Goal: Task Accomplishment & Management: Use online tool/utility

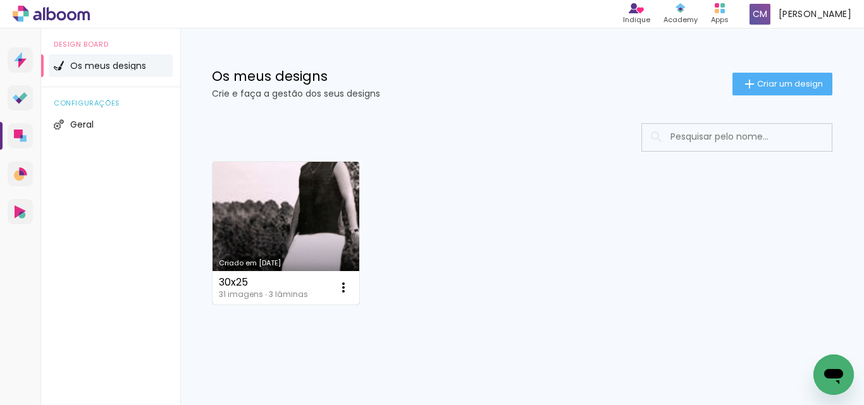
click at [292, 241] on link "Criado em [DATE]" at bounding box center [285, 233] width 147 height 143
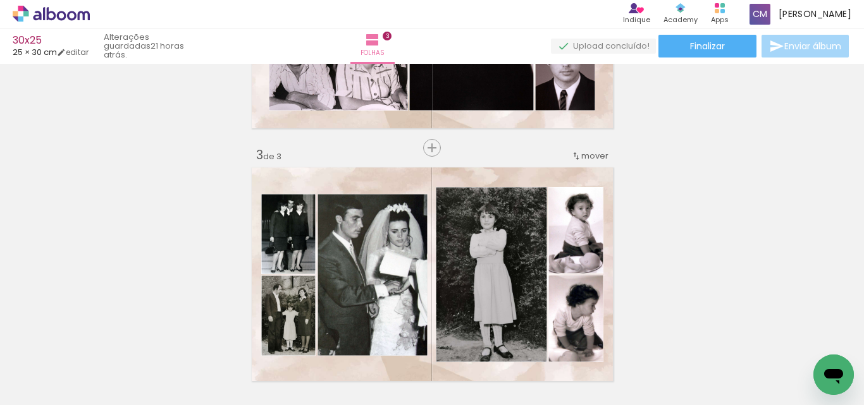
scroll to position [569, 0]
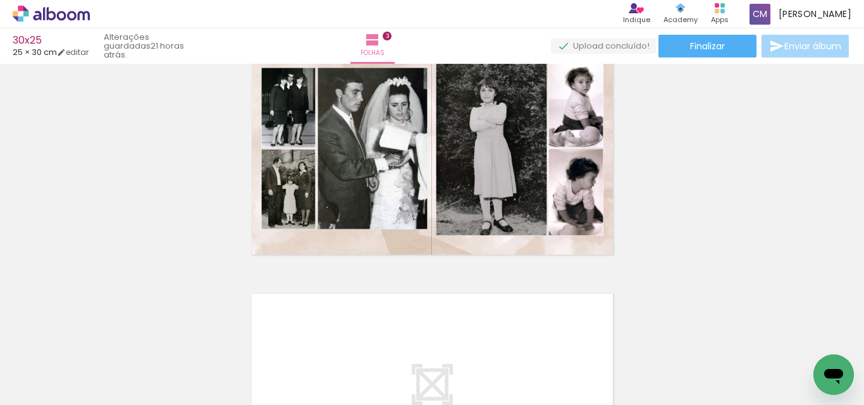
click at [65, 395] on paper-button "Adicionar Fotos" at bounding box center [38, 388] width 61 height 20
click at [0, 0] on input "file" at bounding box center [0, 0] width 0 height 0
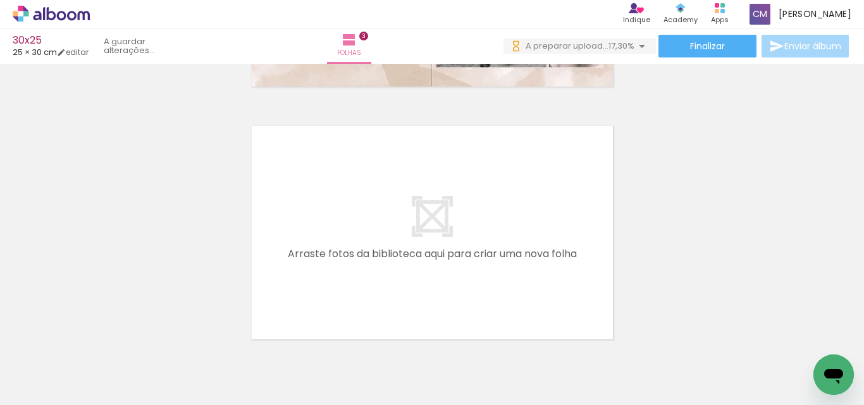
scroll to position [753, 0]
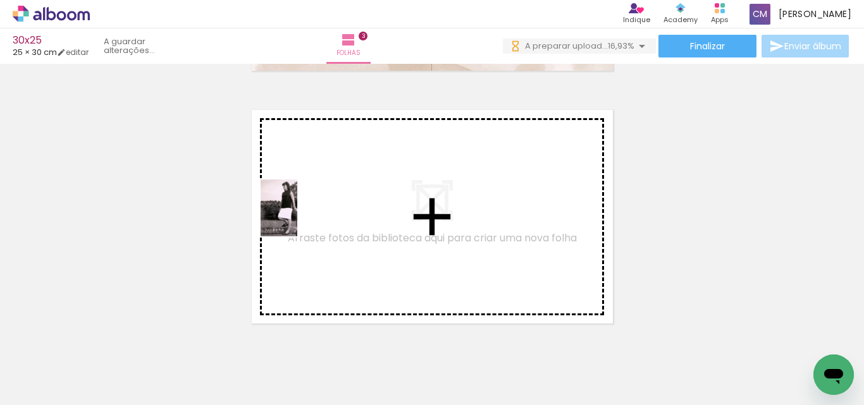
drag, startPoint x: 126, startPoint y: 374, endPoint x: 298, endPoint y: 217, distance: 233.2
click at [298, 217] on quentale-workspace at bounding box center [432, 202] width 864 height 405
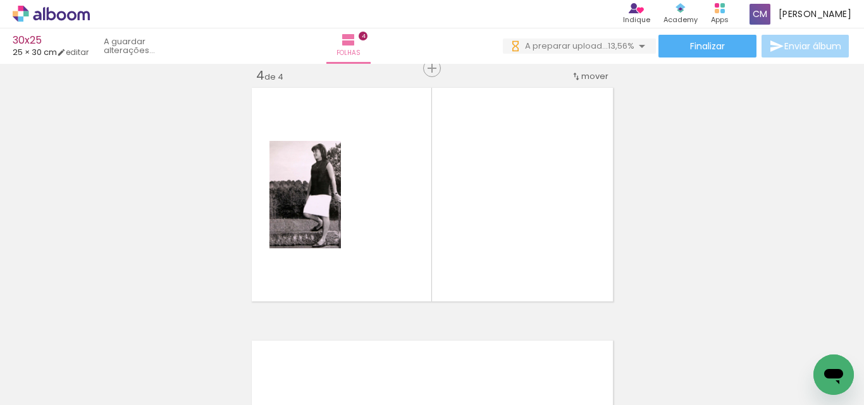
scroll to position [0, 0]
click at [54, 391] on span "Adicionar Fotos" at bounding box center [45, 388] width 38 height 14
click at [0, 0] on input "file" at bounding box center [0, 0] width 0 height 0
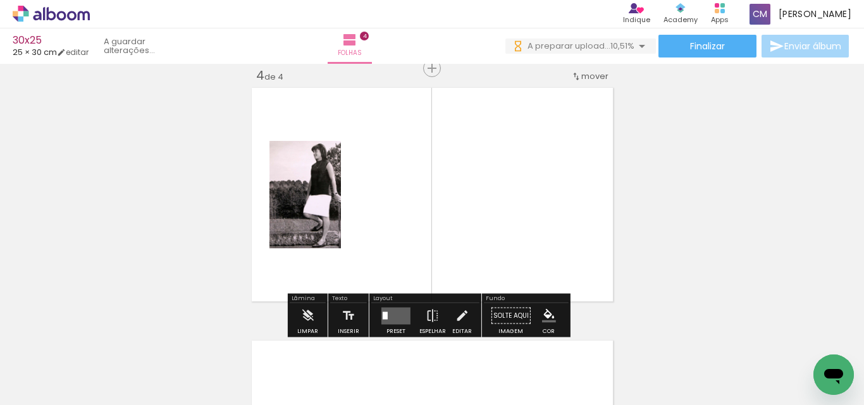
click at [47, 395] on span "Adicionar Fotos" at bounding box center [45, 388] width 38 height 14
click at [0, 0] on input "file" at bounding box center [0, 0] width 0 height 0
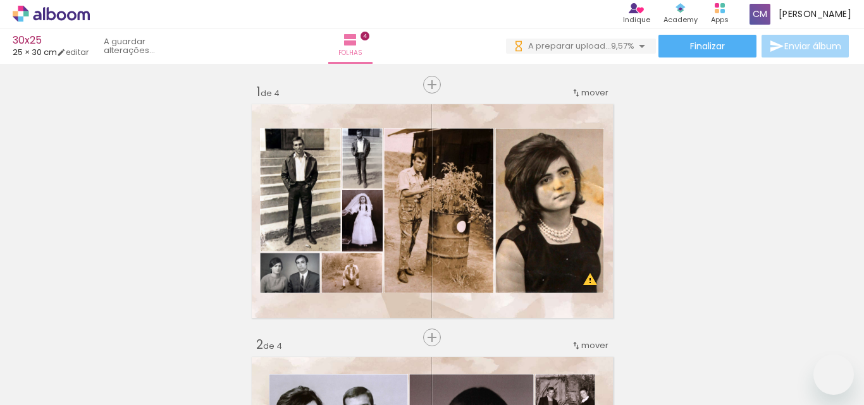
click at [104, 362] on iron-horizontal-list at bounding box center [90, 365] width 25 height 79
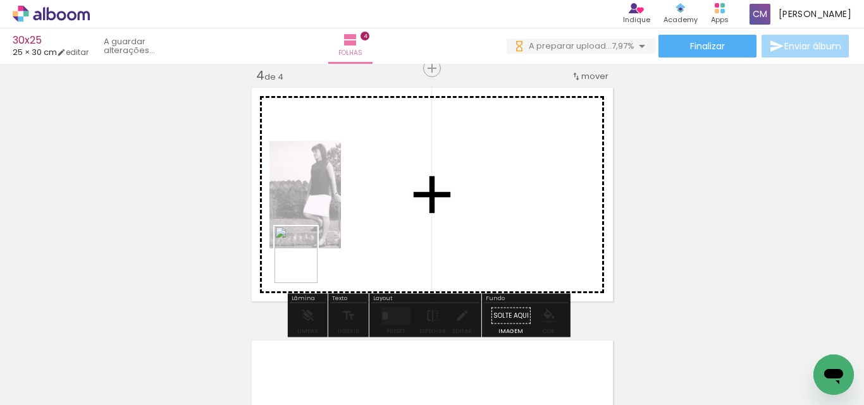
drag, startPoint x: 194, startPoint y: 374, endPoint x: 411, endPoint y: 190, distance: 284.0
click at [413, 190] on quentale-workspace at bounding box center [432, 202] width 864 height 405
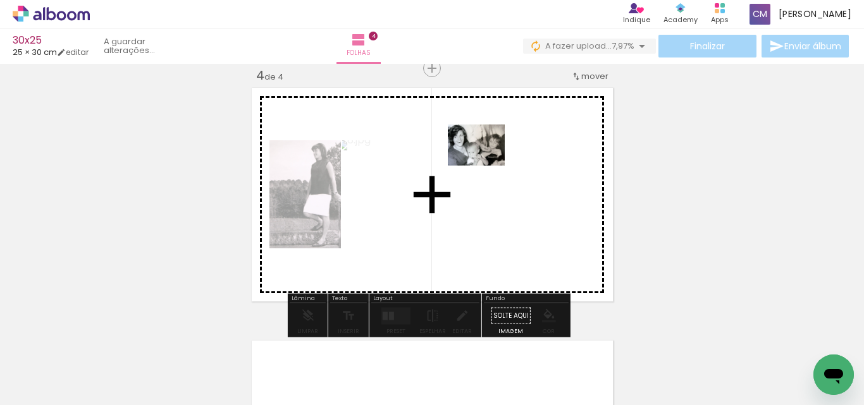
drag, startPoint x: 286, startPoint y: 358, endPoint x: 488, endPoint y: 157, distance: 285.2
click at [488, 157] on quentale-workspace at bounding box center [432, 202] width 864 height 405
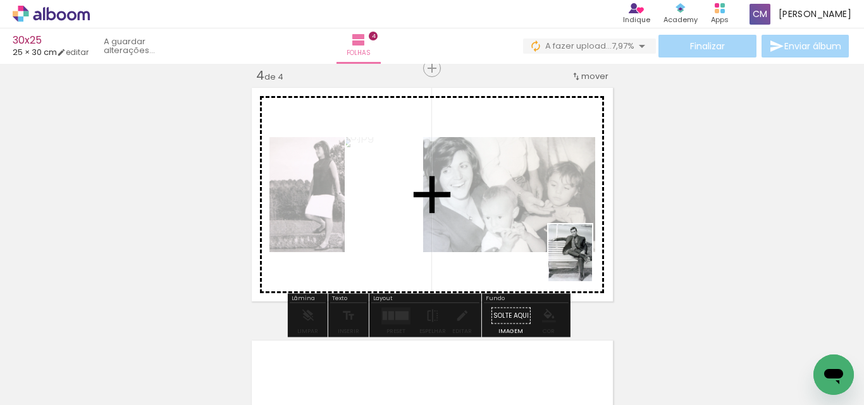
drag, startPoint x: 340, startPoint y: 369, endPoint x: 863, endPoint y: 198, distance: 550.2
click at [586, 266] on quentale-workspace at bounding box center [432, 202] width 864 height 405
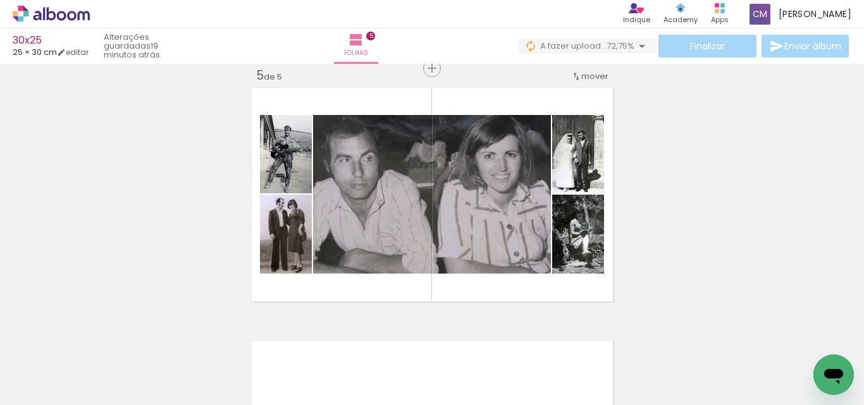
scroll to position [0, 1648]
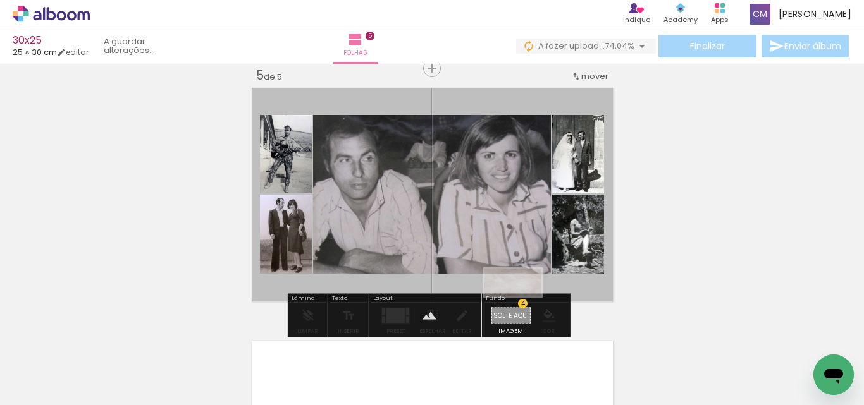
drag, startPoint x: 633, startPoint y: 367, endPoint x: 522, endPoint y: 307, distance: 125.9
click at [522, 307] on quentale-workspace at bounding box center [432, 202] width 864 height 405
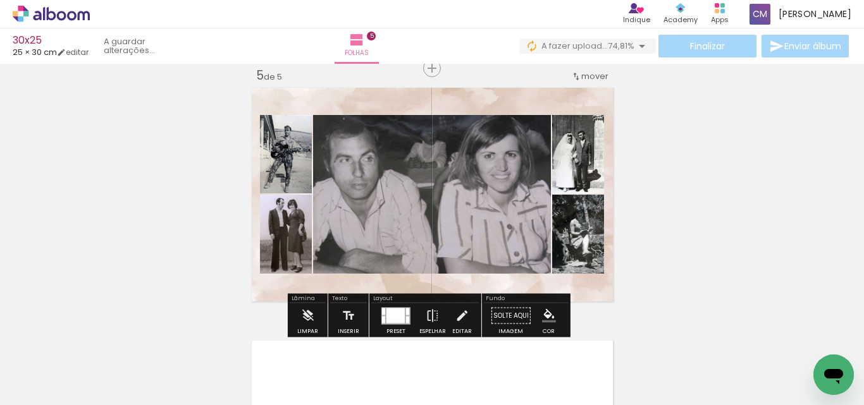
click at [589, 174] on paper-item at bounding box center [591, 177] width 23 height 9
click at [585, 231] on iron-icon "color picker" at bounding box center [592, 229] width 15 height 12
click at [592, 119] on paper-item "#ffffff" at bounding box center [595, 119] width 13 height 13
click at [587, 257] on paper-item at bounding box center [591, 257] width 23 height 9
click at [588, 308] on iron-icon "color picker" at bounding box center [592, 308] width 15 height 12
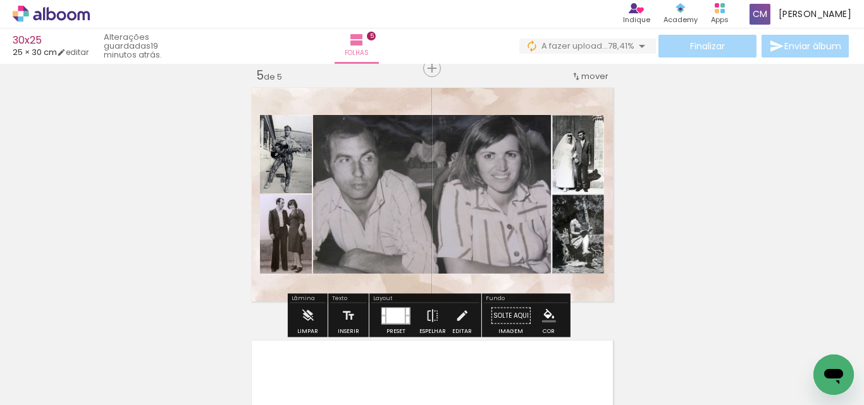
click at [593, 199] on paper-item "#ffffff" at bounding box center [599, 199] width 13 height 13
click at [433, 153] on paper-item at bounding box center [441, 149] width 23 height 9
click at [435, 156] on paper-item at bounding box center [441, 158] width 23 height 9
click at [438, 207] on iron-icon "color picker" at bounding box center [442, 209] width 15 height 12
click at [446, 102] on paper-item "#ffffff" at bounding box center [444, 100] width 13 height 13
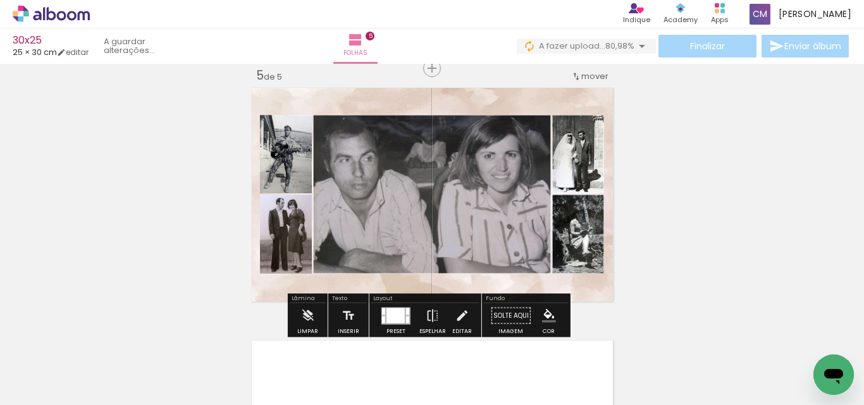
click at [295, 175] on paper-item at bounding box center [299, 177] width 23 height 9
click at [298, 225] on iron-icon "color picker" at bounding box center [300, 229] width 15 height 12
click at [305, 119] on paper-item "#ffffff" at bounding box center [302, 119] width 13 height 13
click at [300, 255] on paper-item at bounding box center [299, 257] width 23 height 9
click at [296, 309] on iron-icon "color picker" at bounding box center [300, 308] width 15 height 12
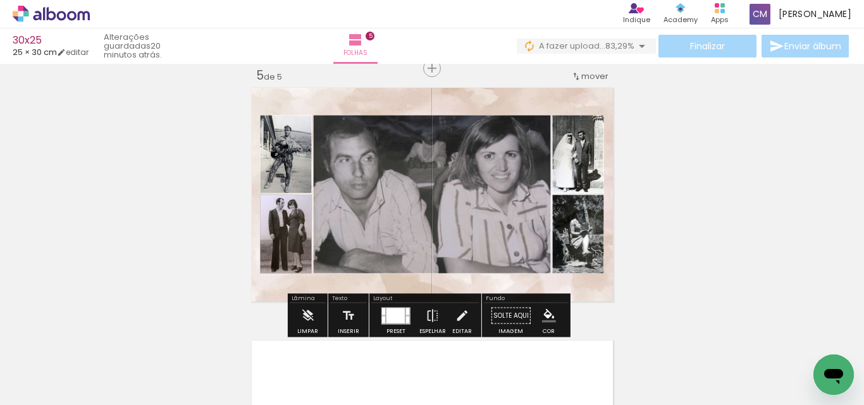
click at [301, 202] on paper-item "#ffffff" at bounding box center [302, 199] width 13 height 13
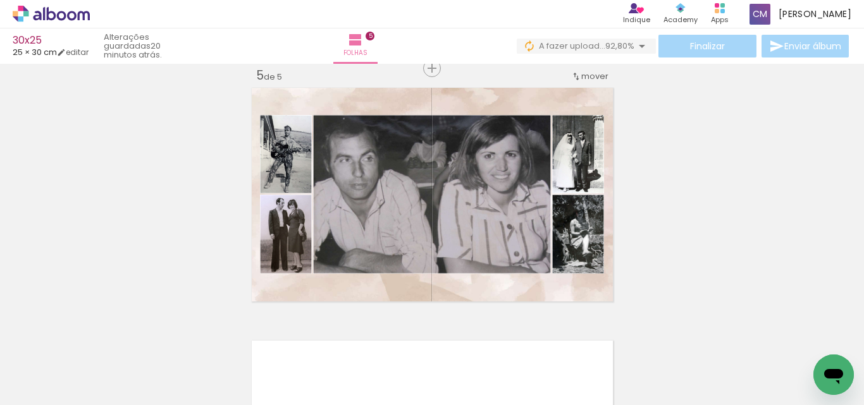
scroll to position [0, 2131]
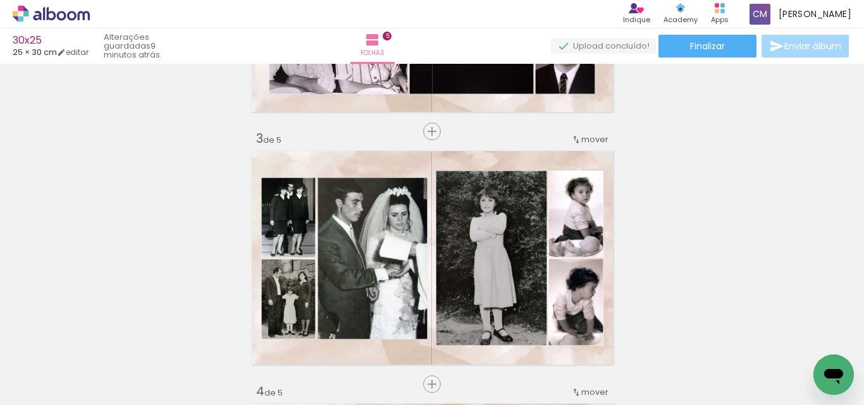
scroll to position [0, 2131]
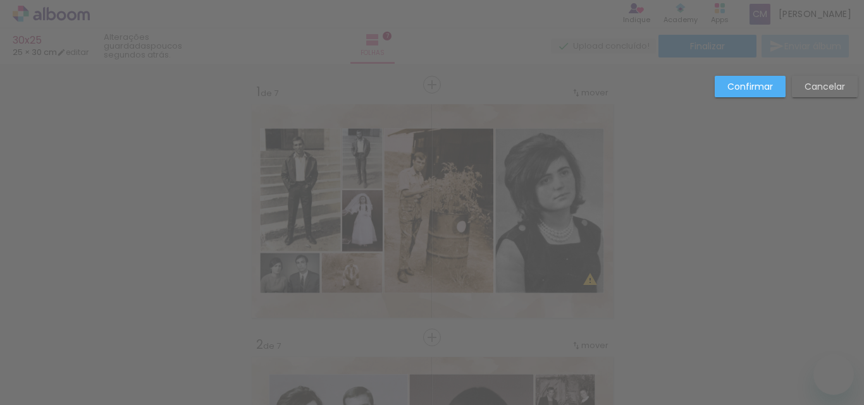
click at [808, 104] on div "Confirmar Cancelar" at bounding box center [782, 91] width 149 height 31
click at [813, 97] on paper-button "Cancelar" at bounding box center [824, 86] width 66 height 21
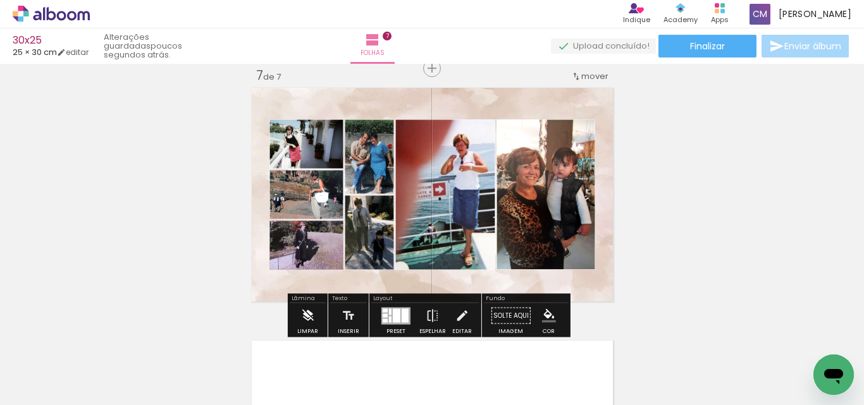
scroll to position [1597, 0]
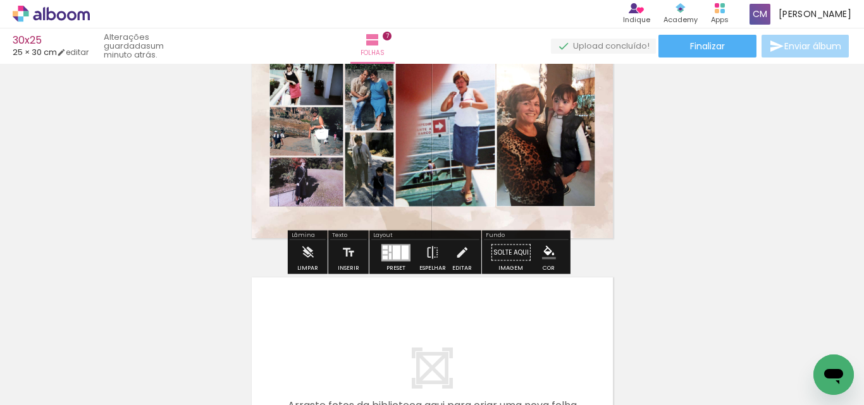
click at [308, 218] on paper-item at bounding box center [309, 220] width 23 height 9
click at [303, 267] on iron-icon "color picker" at bounding box center [310, 271] width 15 height 12
click at [311, 161] on paper-item "#ffffff" at bounding box center [312, 162] width 13 height 13
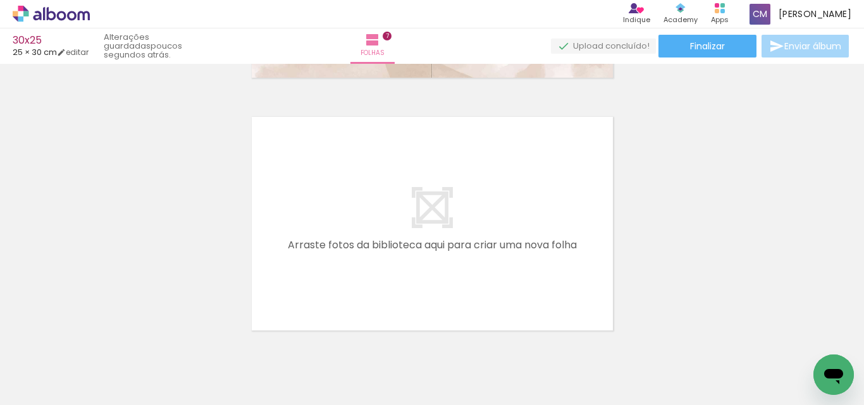
scroll to position [1787, 0]
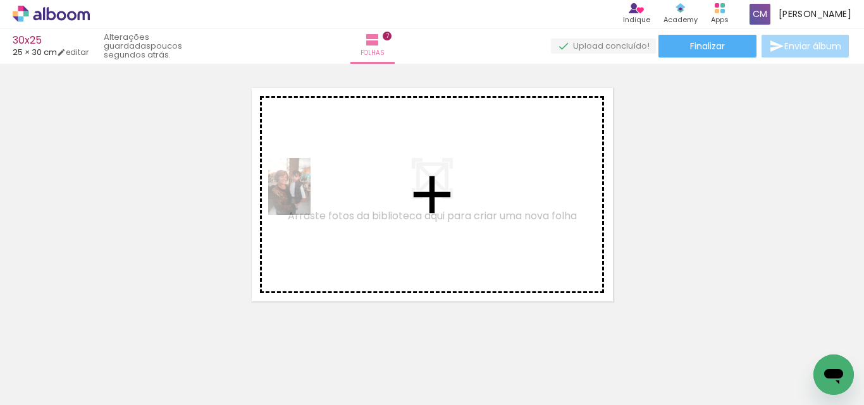
drag, startPoint x: 290, startPoint y: 363, endPoint x: 305, endPoint y: 191, distance: 172.6
click at [305, 192] on quentale-workspace at bounding box center [432, 202] width 864 height 405
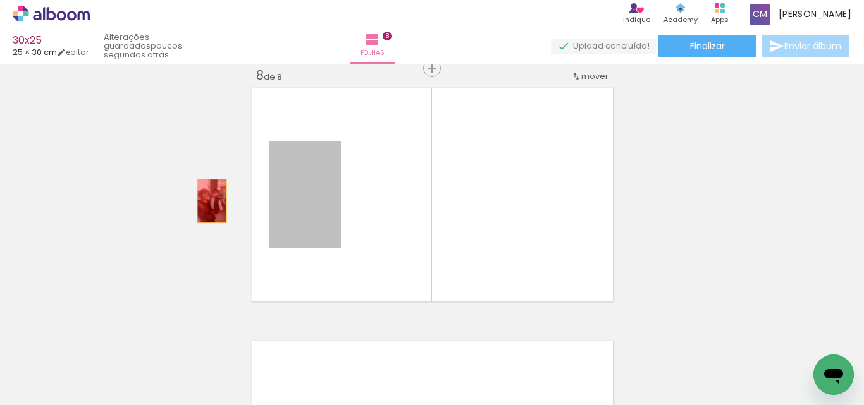
drag, startPoint x: 309, startPoint y: 187, endPoint x: 42, endPoint y: 205, distance: 267.4
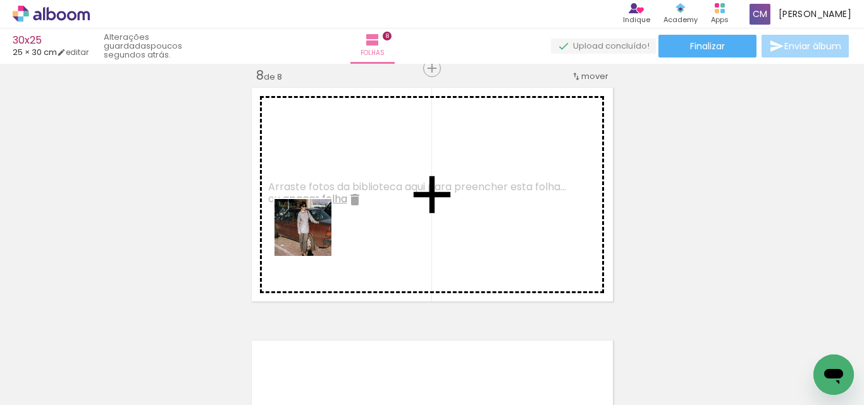
drag, startPoint x: 364, startPoint y: 373, endPoint x: 296, endPoint y: 209, distance: 178.0
click at [296, 209] on quentale-workspace at bounding box center [432, 202] width 864 height 405
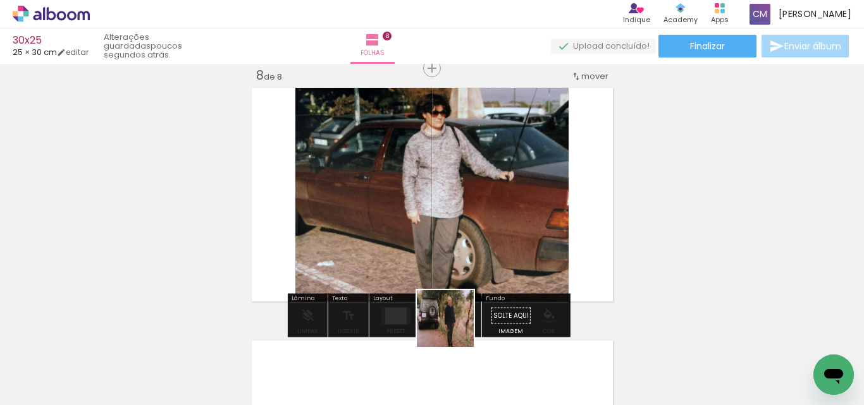
drag, startPoint x: 429, startPoint y: 379, endPoint x: 511, endPoint y: 248, distance: 154.2
click at [513, 248] on quentale-workspace at bounding box center [432, 202] width 864 height 405
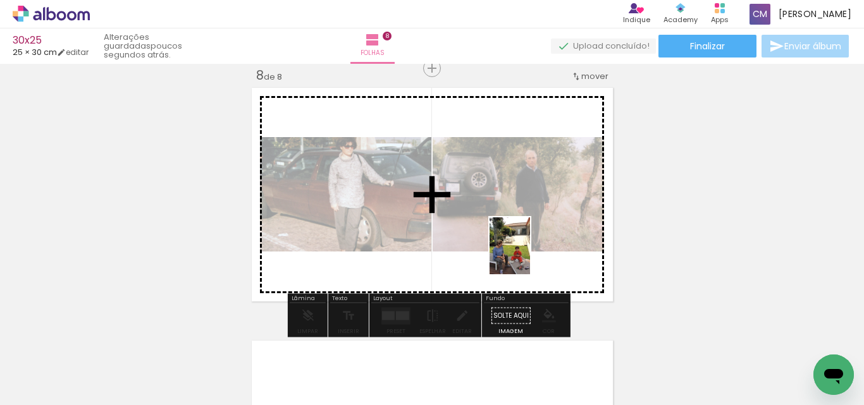
drag, startPoint x: 512, startPoint y: 367, endPoint x: 548, endPoint y: 309, distance: 69.0
click at [529, 252] on quentale-workspace at bounding box center [432, 202] width 864 height 405
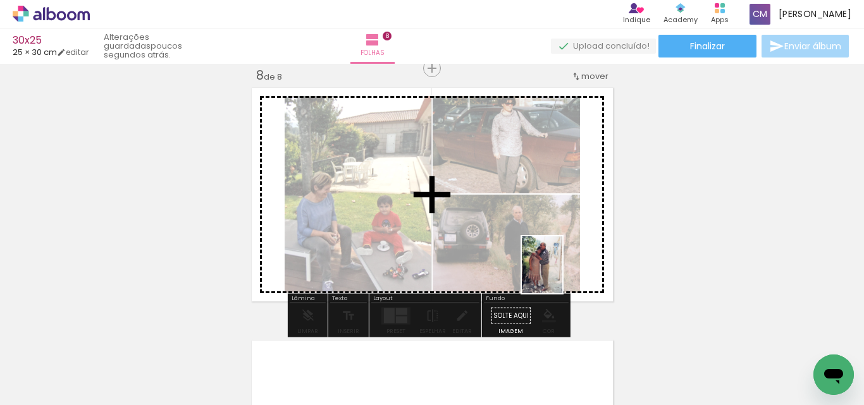
drag, startPoint x: 569, startPoint y: 344, endPoint x: 608, endPoint y: 342, distance: 38.6
click at [559, 273] on quentale-workspace at bounding box center [432, 202] width 864 height 405
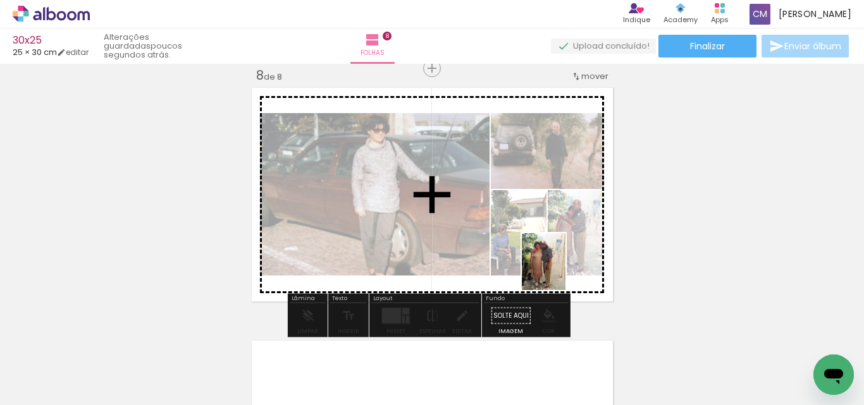
drag, startPoint x: 635, startPoint y: 377, endPoint x: 548, endPoint y: 245, distance: 158.3
click at [552, 255] on quentale-workspace at bounding box center [432, 202] width 864 height 405
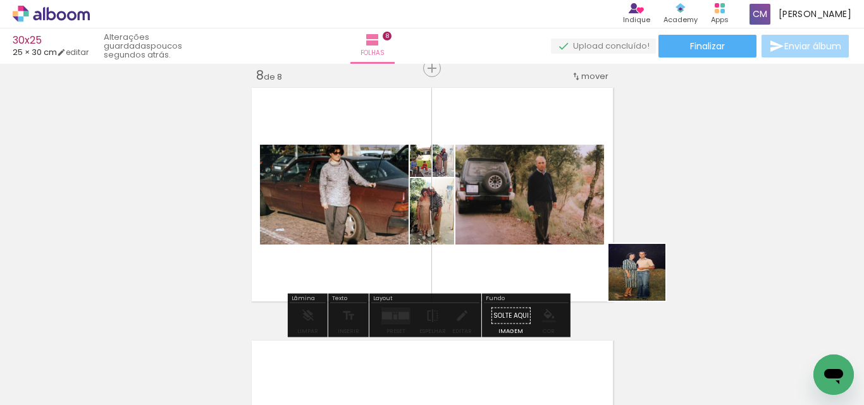
drag, startPoint x: 716, startPoint y: 374, endPoint x: 532, endPoint y: 208, distance: 247.5
click at [573, 228] on quentale-workspace at bounding box center [432, 202] width 864 height 405
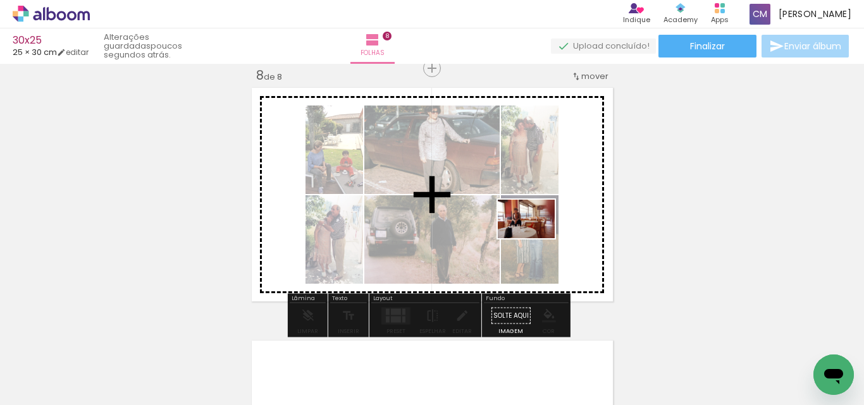
drag, startPoint x: 800, startPoint y: 374, endPoint x: 535, endPoint y: 238, distance: 298.0
click at [535, 238] on quentale-workspace at bounding box center [432, 202] width 864 height 405
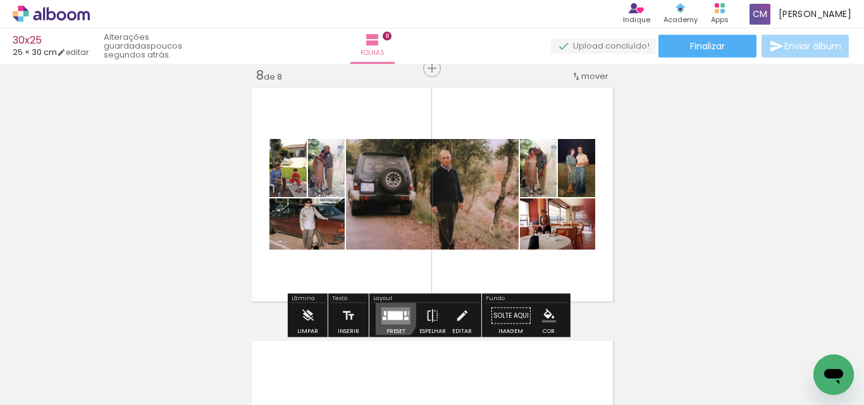
click at [388, 314] on div at bounding box center [395, 315] width 15 height 9
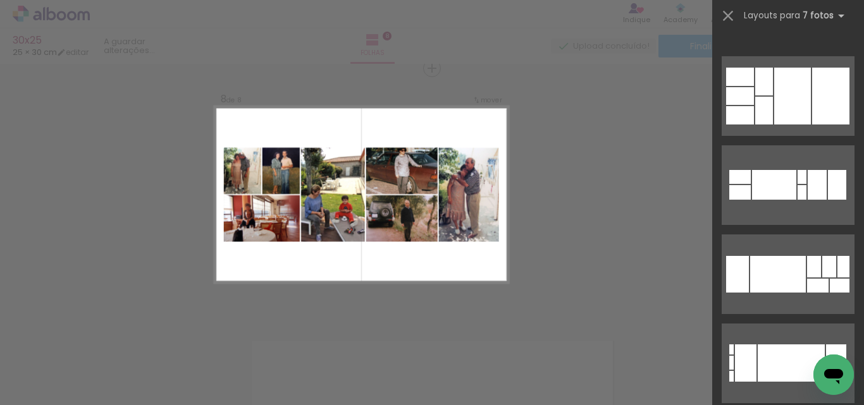
scroll to position [1138, 0]
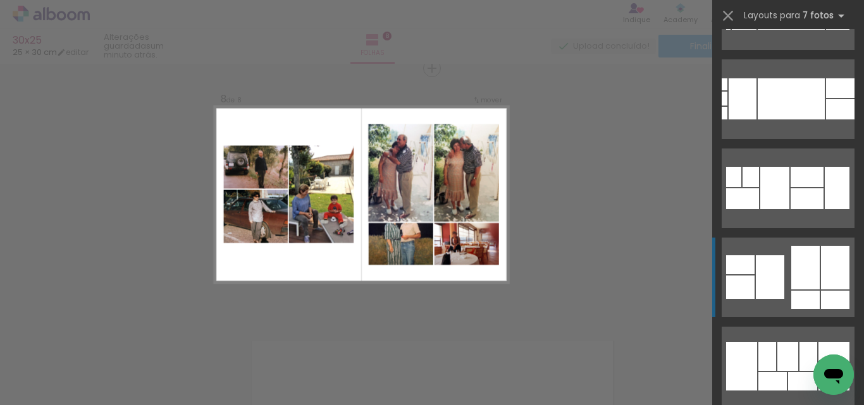
click at [826, 278] on div at bounding box center [835, 268] width 28 height 44
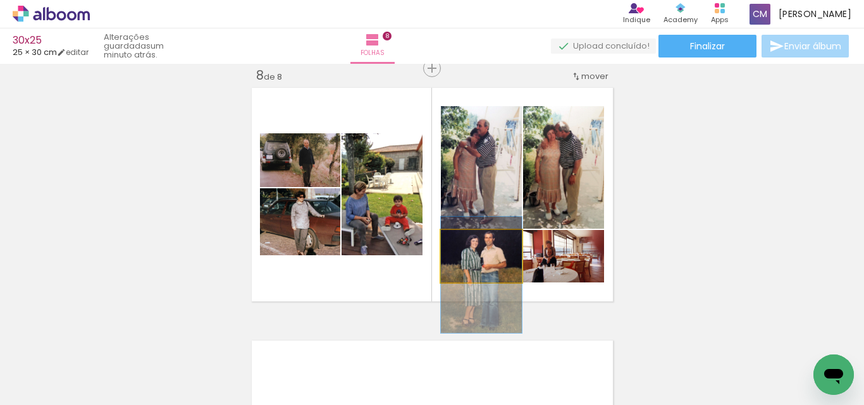
drag, startPoint x: 506, startPoint y: 254, endPoint x: 508, endPoint y: 272, distance: 19.1
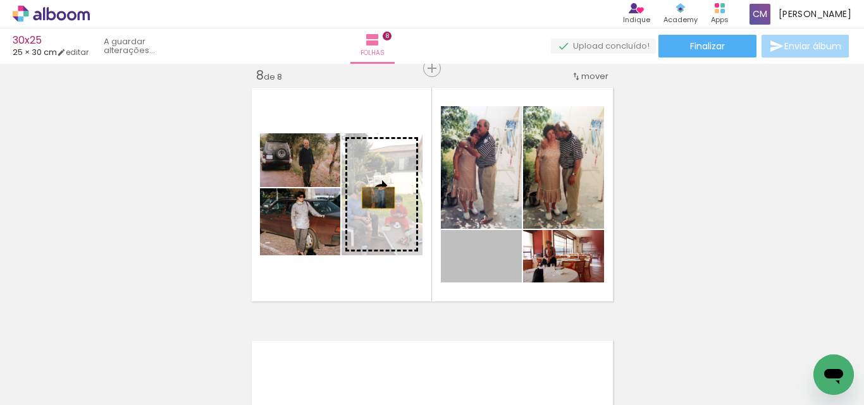
drag, startPoint x: 504, startPoint y: 269, endPoint x: 373, endPoint y: 198, distance: 149.1
click at [0, 0] on slot at bounding box center [0, 0] width 0 height 0
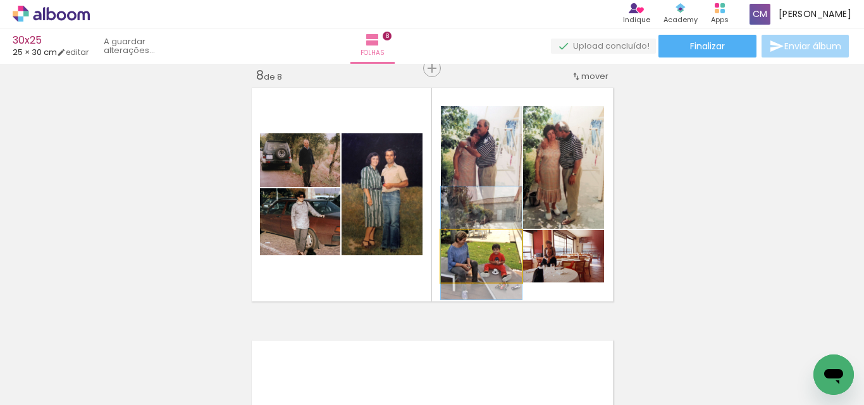
drag, startPoint x: 504, startPoint y: 267, endPoint x: 504, endPoint y: 254, distance: 13.3
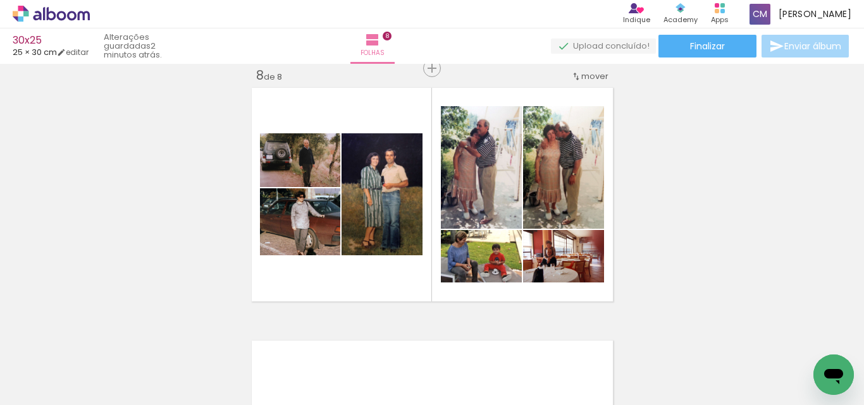
scroll to position [0, 1689]
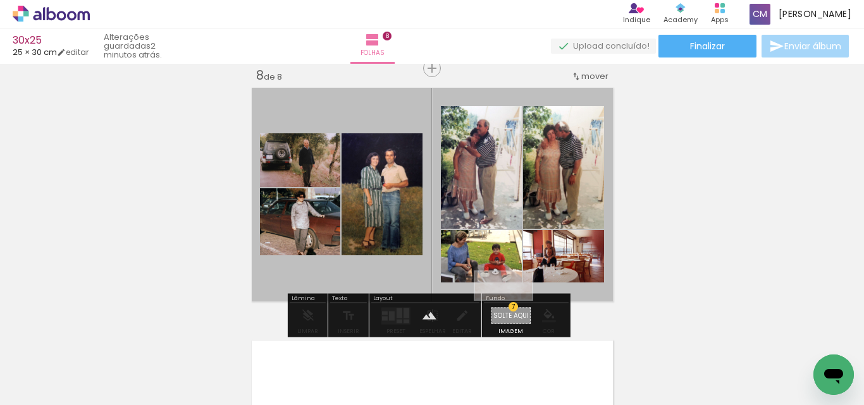
drag, startPoint x: 574, startPoint y: 377, endPoint x: 513, endPoint y: 310, distance: 90.8
click at [513, 310] on quentale-workspace at bounding box center [432, 202] width 864 height 405
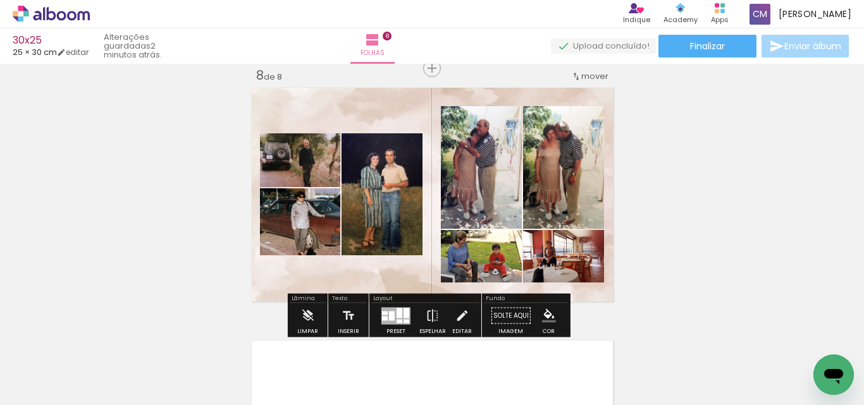
click at [566, 164] on paper-item at bounding box center [562, 160] width 23 height 9
click at [566, 168] on paper-item at bounding box center [562, 168] width 23 height 9
click at [556, 217] on iron-icon "color picker" at bounding box center [563, 220] width 15 height 12
click at [569, 106] on paper-item "#ffffff" at bounding box center [565, 110] width 13 height 13
click at [476, 164] on paper-item at bounding box center [480, 168] width 23 height 9
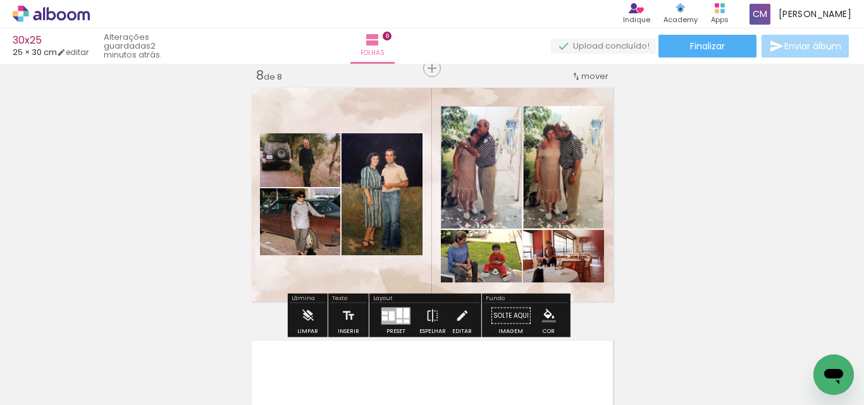
click at [474, 220] on iron-icon "color picker" at bounding box center [481, 220] width 15 height 12
click at [486, 113] on paper-item "#ffffff" at bounding box center [483, 110] width 13 height 13
click at [376, 195] on paper-item at bounding box center [381, 196] width 23 height 9
click at [375, 248] on iron-icon "color picker" at bounding box center [382, 247] width 15 height 12
click at [384, 137] on paper-item "#ffffff" at bounding box center [388, 137] width 13 height 13
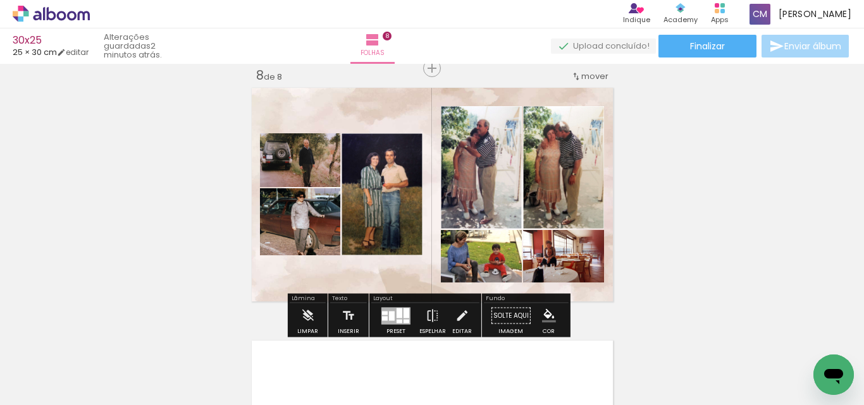
click at [302, 192] on paper-item at bounding box center [299, 196] width 23 height 9
click at [293, 246] on iron-icon "color picker" at bounding box center [300, 247] width 15 height 12
click at [302, 133] on paper-item "#ffffff" at bounding box center [302, 137] width 13 height 13
click at [298, 250] on paper-item at bounding box center [299, 251] width 23 height 9
click at [293, 300] on iron-icon "color picker" at bounding box center [300, 302] width 15 height 12
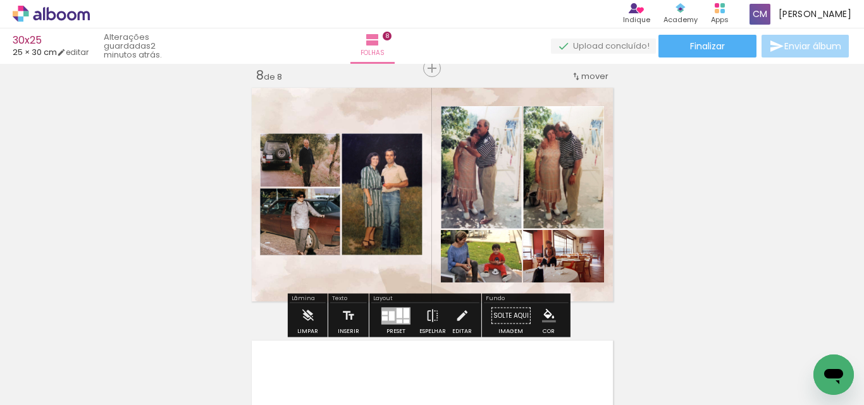
click at [303, 190] on paper-item "#ffffff" at bounding box center [302, 192] width 13 height 13
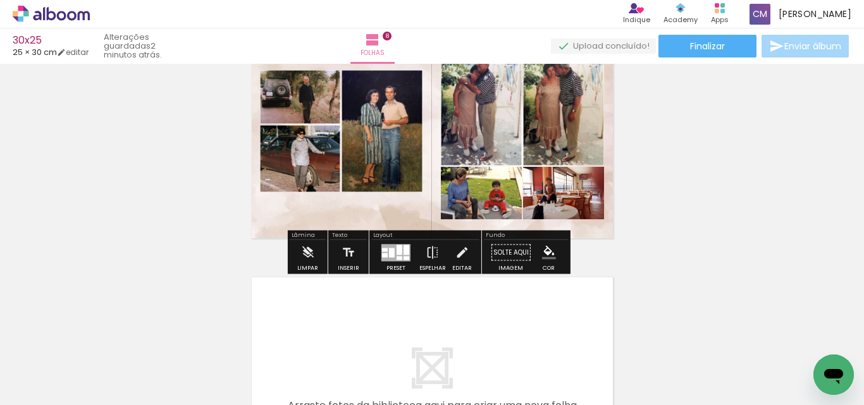
click at [554, 224] on paper-item at bounding box center [562, 220] width 23 height 9
click at [556, 282] on div at bounding box center [562, 250] width 23 height 82
click at [560, 278] on div at bounding box center [562, 250] width 23 height 82
click at [556, 227] on paper-item at bounding box center [562, 229] width 23 height 9
click at [557, 282] on iron-icon "color picker" at bounding box center [563, 280] width 15 height 12
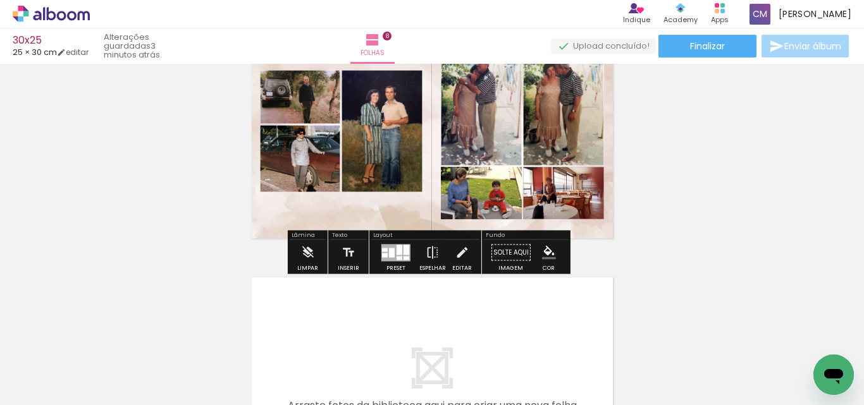
click at [565, 167] on paper-item "#ffffff" at bounding box center [565, 171] width 13 height 13
click at [479, 226] on paper-item at bounding box center [480, 229] width 23 height 9
click at [480, 280] on iron-icon "color picker" at bounding box center [481, 280] width 15 height 12
click at [482, 169] on paper-item "#ffffff" at bounding box center [488, 171] width 13 height 13
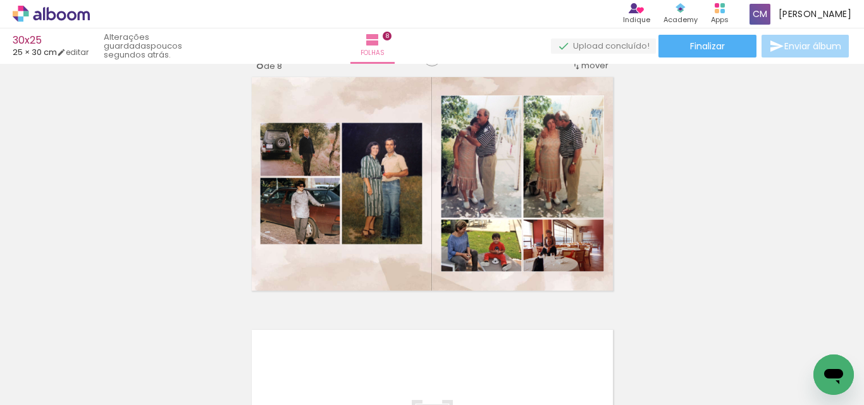
scroll to position [1787, 0]
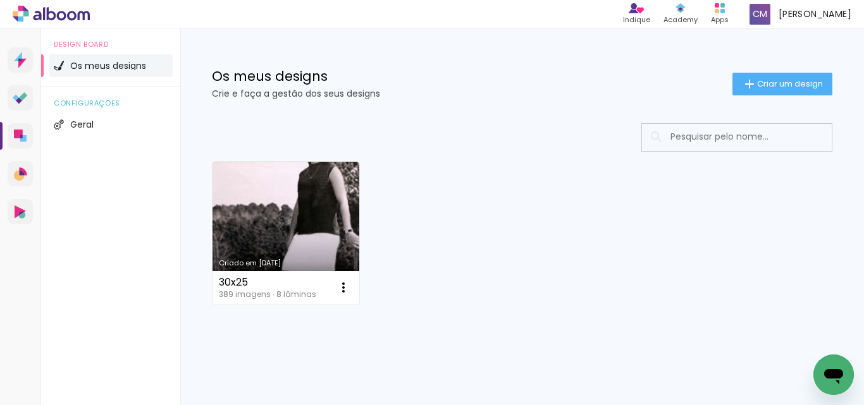
click at [334, 239] on link "Criado em [DATE]" at bounding box center [285, 233] width 147 height 143
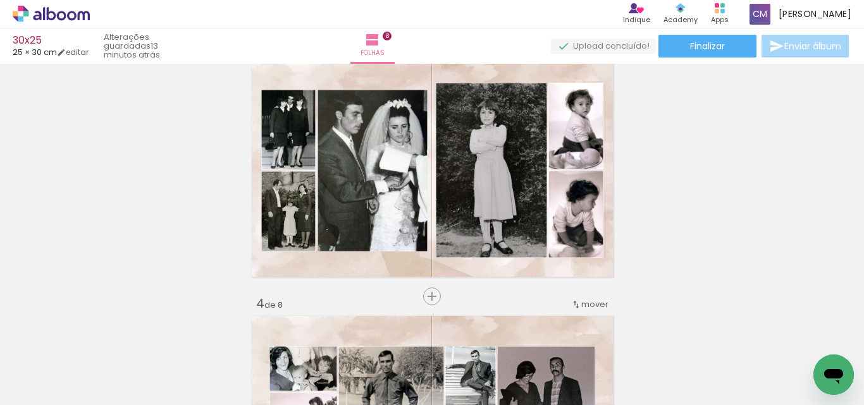
scroll to position [569, 0]
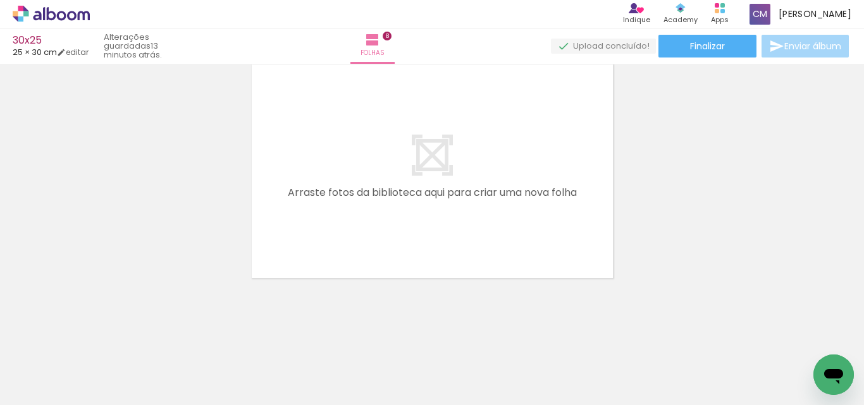
scroll to position [0, 3170]
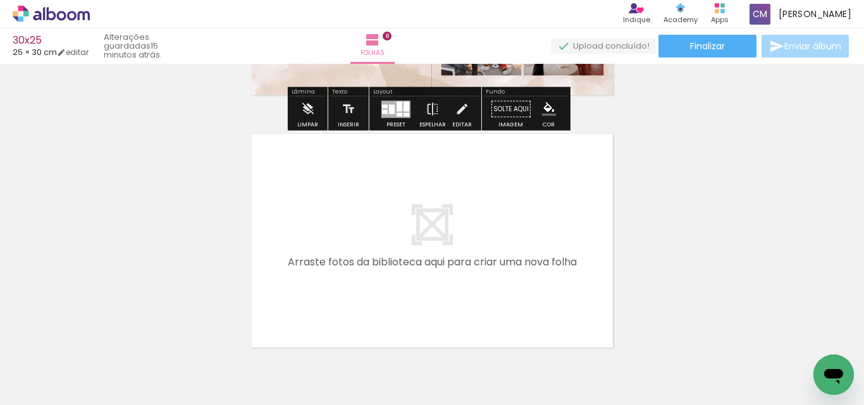
scroll to position [1810, 0]
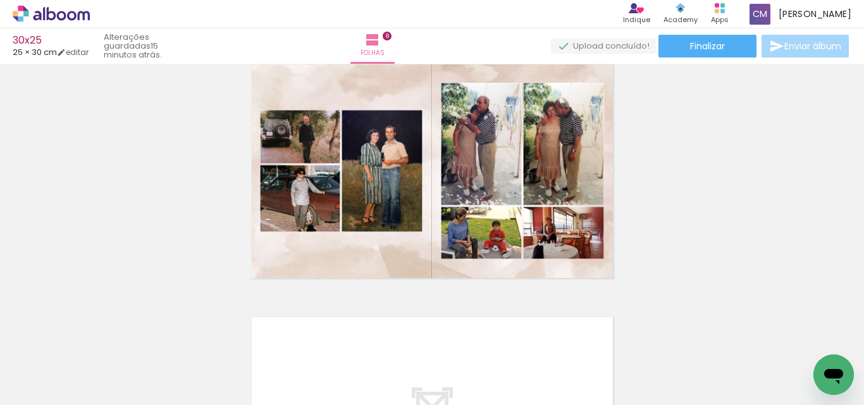
click at [474, 334] on iron-icon at bounding box center [468, 337] width 13 height 13
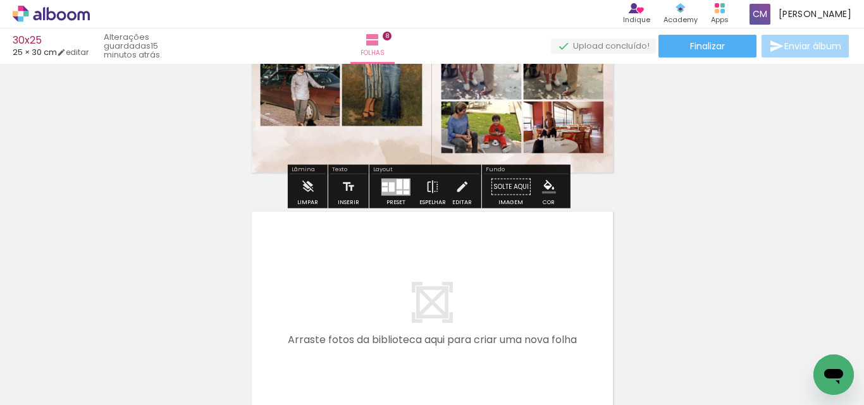
scroll to position [1936, 0]
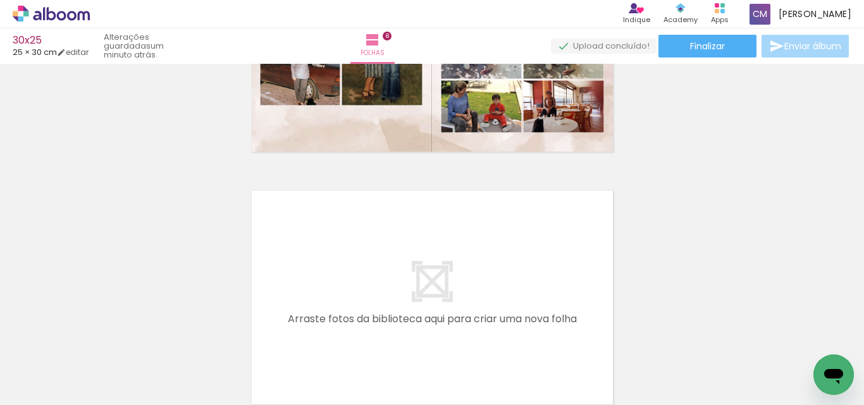
scroll to position [0, 3170]
click at [473, 338] on iron-icon at bounding box center [468, 337] width 13 height 13
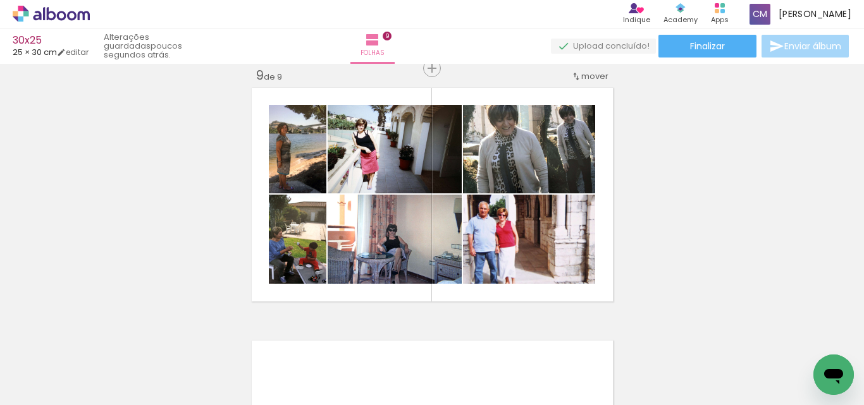
scroll to position [0, 2044]
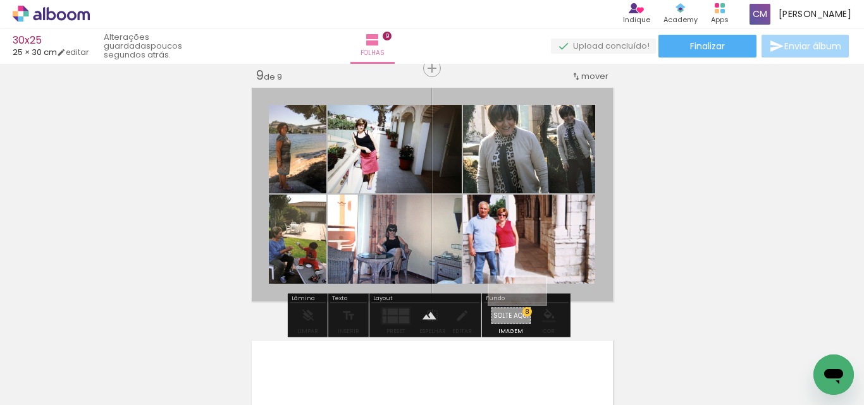
drag, startPoint x: 223, startPoint y: 363, endPoint x: 527, endPoint y: 315, distance: 307.8
click at [527, 315] on quentale-workspace at bounding box center [432, 202] width 864 height 405
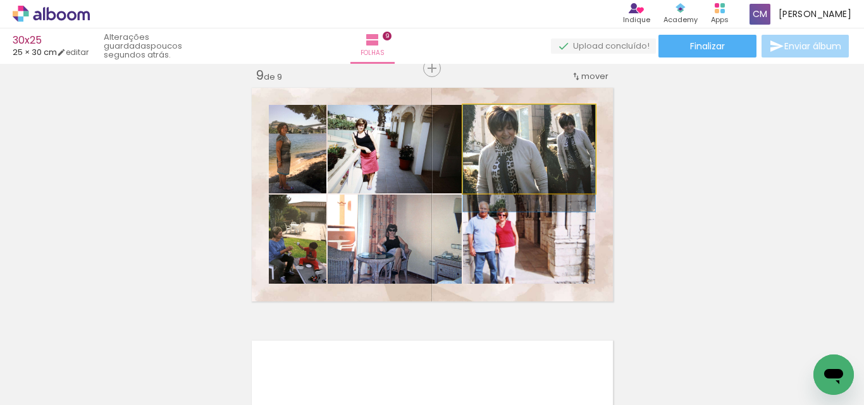
drag, startPoint x: 546, startPoint y: 146, endPoint x: 546, endPoint y: 156, distance: 10.1
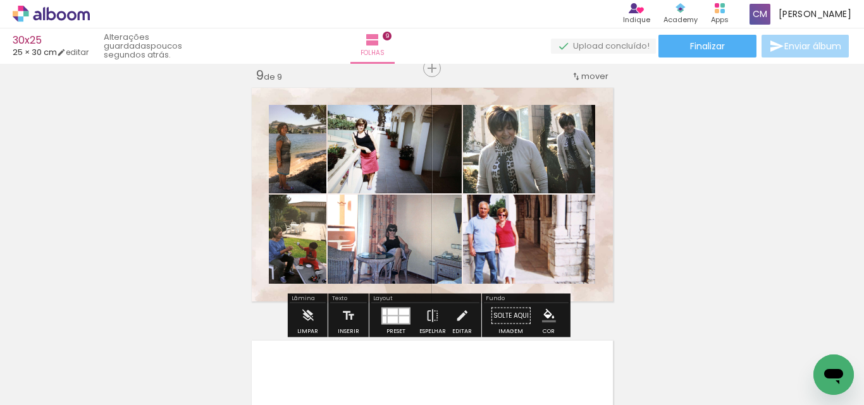
click at [469, 165] on paper-item at bounding box center [478, 167] width 23 height 9
click at [474, 219] on iron-icon "color picker" at bounding box center [479, 218] width 15 height 12
click at [479, 106] on paper-item "#ffffff" at bounding box center [485, 109] width 13 height 13
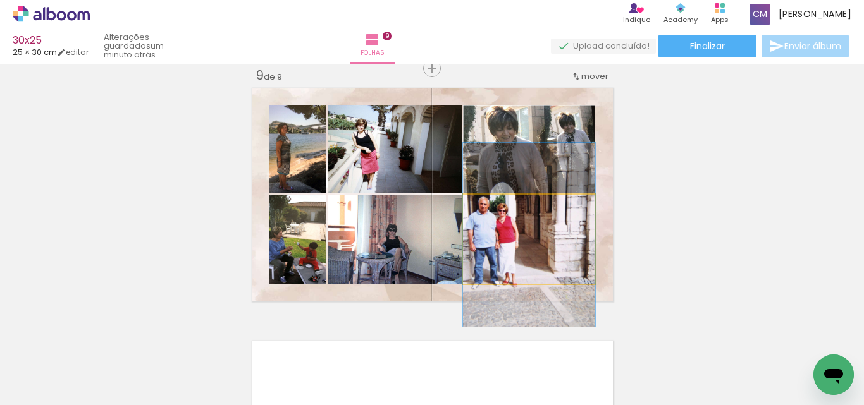
drag, startPoint x: 513, startPoint y: 235, endPoint x: 519, endPoint y: 231, distance: 7.2
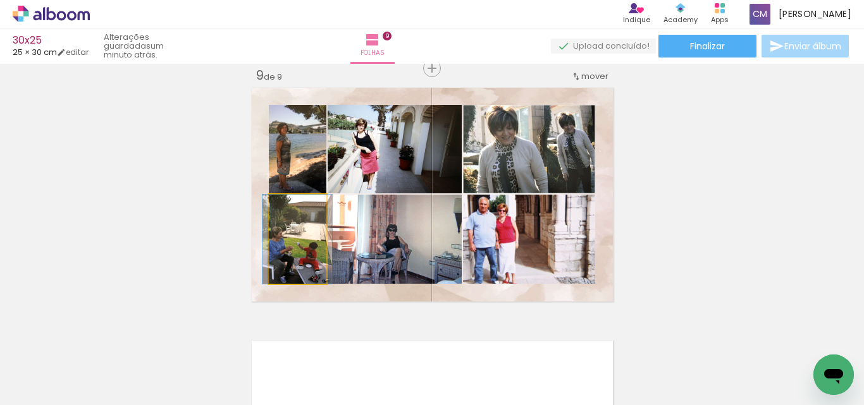
click at [300, 257] on quentale-photo at bounding box center [298, 239] width 58 height 89
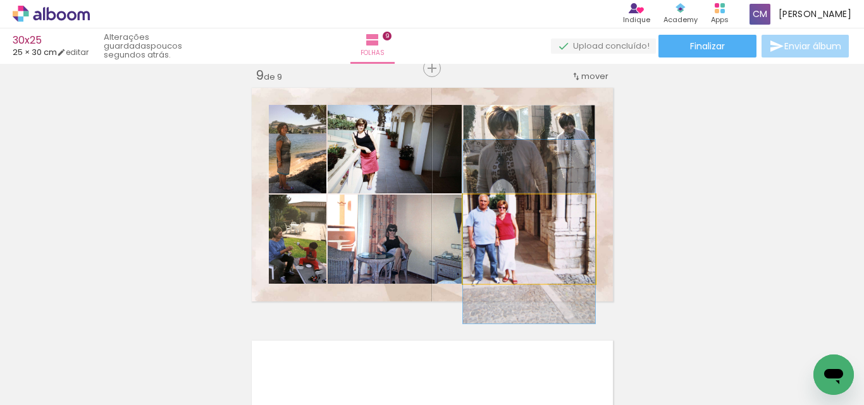
click at [520, 257] on quentale-photo at bounding box center [529, 239] width 132 height 89
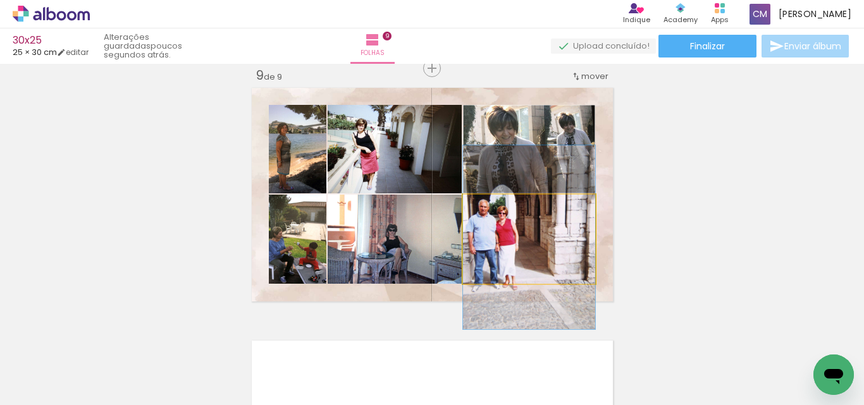
drag, startPoint x: 547, startPoint y: 253, endPoint x: 505, endPoint y: 259, distance: 42.1
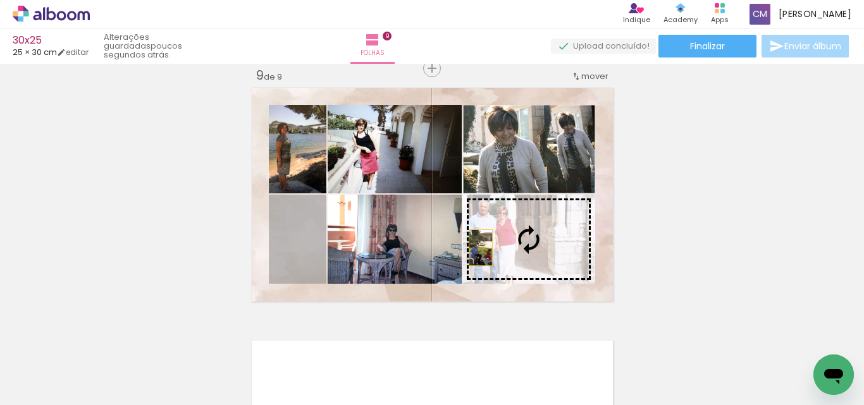
drag, startPoint x: 295, startPoint y: 257, endPoint x: 518, endPoint y: 246, distance: 223.4
click at [0, 0] on slot at bounding box center [0, 0] width 0 height 0
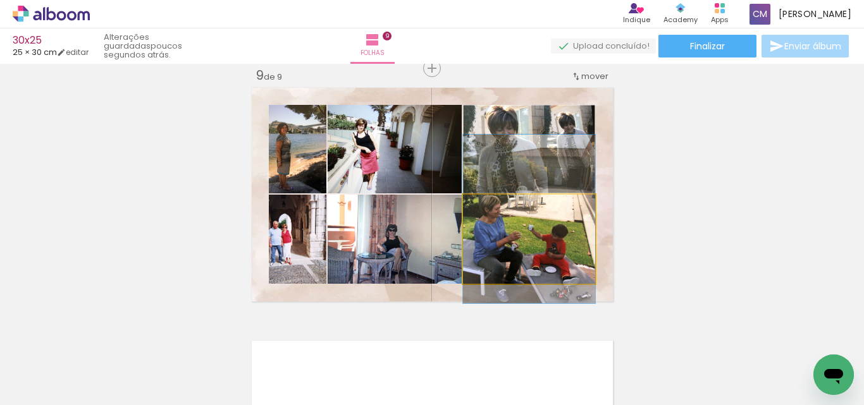
drag, startPoint x: 554, startPoint y: 241, endPoint x: 554, endPoint y: 221, distance: 20.2
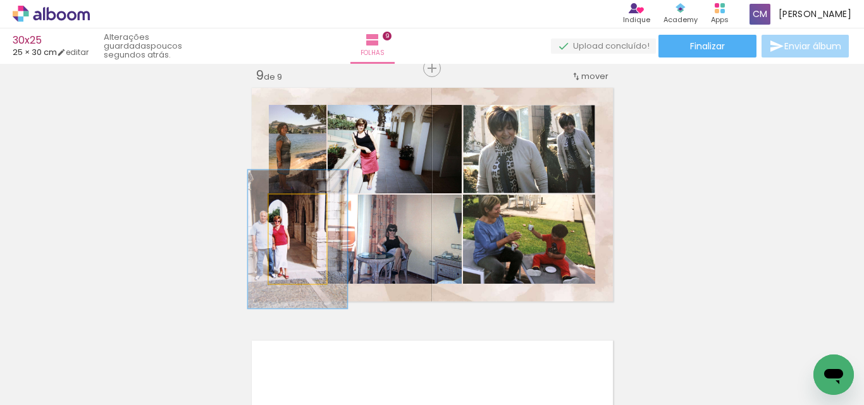
drag, startPoint x: 286, startPoint y: 207, endPoint x: 293, endPoint y: 207, distance: 7.0
type paper-slider "155"
click at [294, 207] on div at bounding box center [299, 207] width 11 height 11
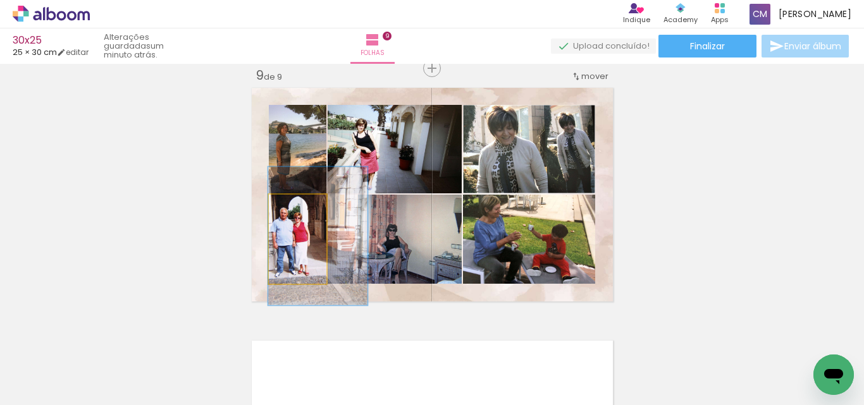
drag, startPoint x: 293, startPoint y: 277, endPoint x: 317, endPoint y: 274, distance: 24.9
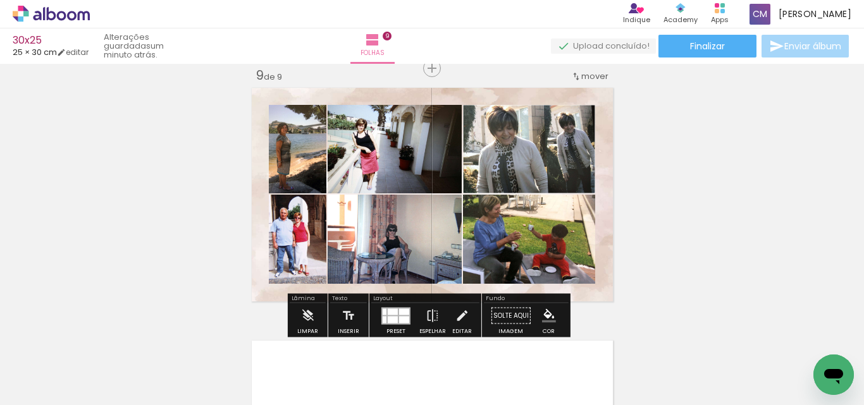
click at [475, 255] on paper-item at bounding box center [478, 257] width 23 height 9
click at [474, 310] on iron-icon "color picker" at bounding box center [479, 308] width 15 height 12
click at [482, 202] on paper-item "#ffffff" at bounding box center [485, 199] width 13 height 13
click at [336, 168] on paper-item at bounding box center [342, 167] width 23 height 9
click at [339, 216] on iron-icon "color picker" at bounding box center [343, 218] width 15 height 12
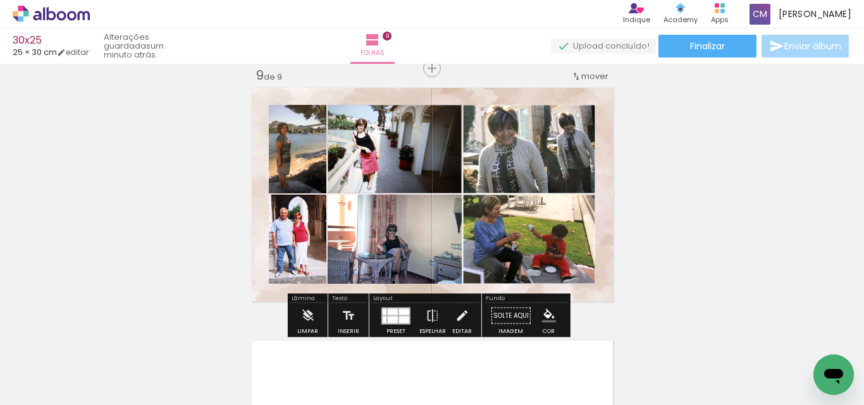
click at [344, 108] on paper-item "#ffffff" at bounding box center [345, 109] width 13 height 13
click at [336, 250] on paper-item at bounding box center [342, 248] width 23 height 9
click at [338, 310] on div at bounding box center [342, 278] width 23 height 82
click at [338, 255] on paper-item at bounding box center [342, 257] width 23 height 9
click at [337, 307] on iron-icon "color picker" at bounding box center [343, 308] width 15 height 12
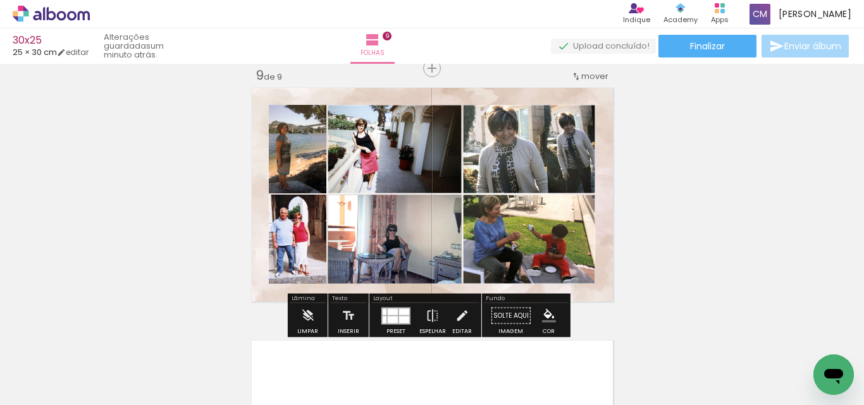
click at [345, 197] on paper-item "#ffffff" at bounding box center [345, 199] width 13 height 13
click at [302, 168] on paper-item at bounding box center [308, 167] width 23 height 9
click at [305, 220] on iron-icon "color picker" at bounding box center [309, 218] width 15 height 12
click at [309, 108] on paper-item "#ffffff" at bounding box center [311, 109] width 13 height 13
click at [305, 254] on paper-item at bounding box center [308, 257] width 23 height 9
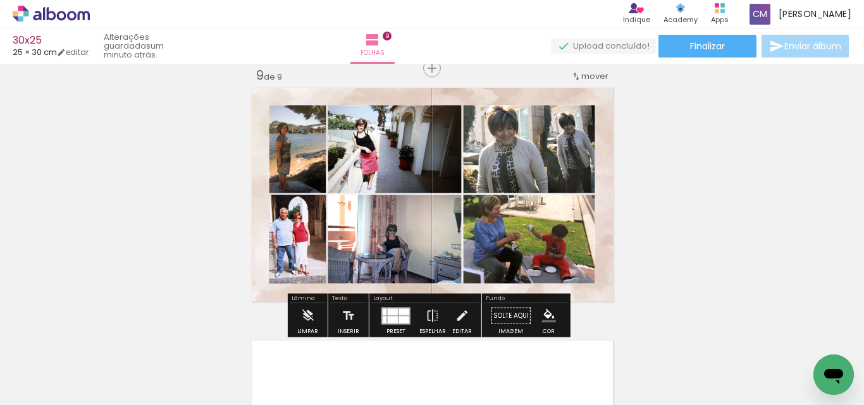
click at [307, 310] on iron-icon "color picker" at bounding box center [309, 308] width 15 height 12
click at [312, 198] on paper-item "#ffffff" at bounding box center [316, 199] width 13 height 13
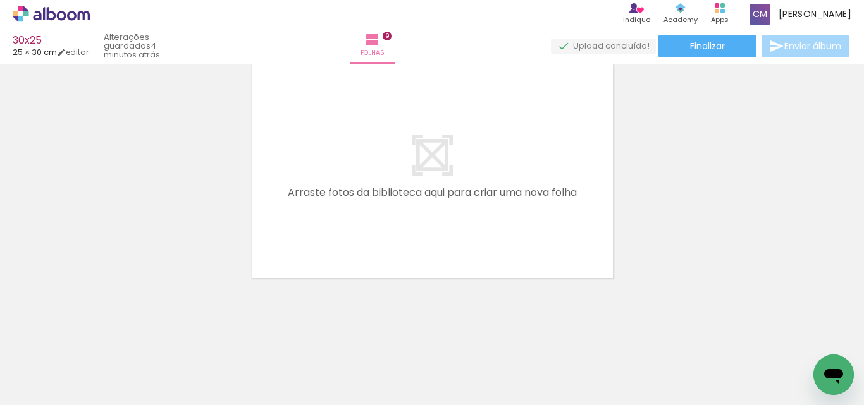
scroll to position [0, 3882]
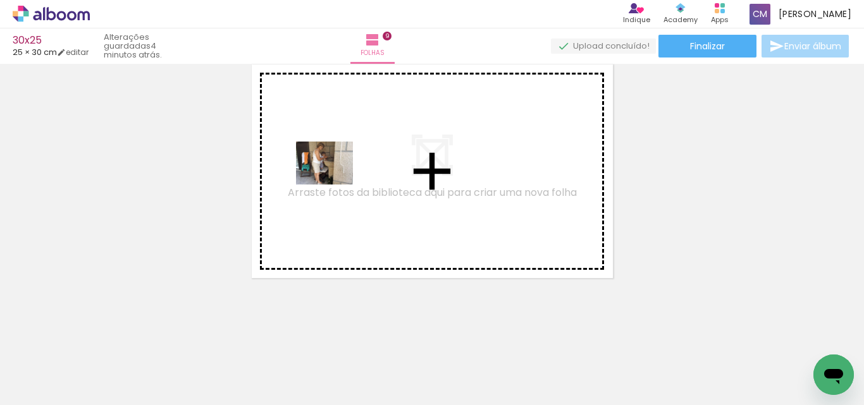
drag, startPoint x: 219, startPoint y: 379, endPoint x: 335, endPoint y: 174, distance: 235.8
click at [335, 174] on quentale-workspace at bounding box center [432, 202] width 864 height 405
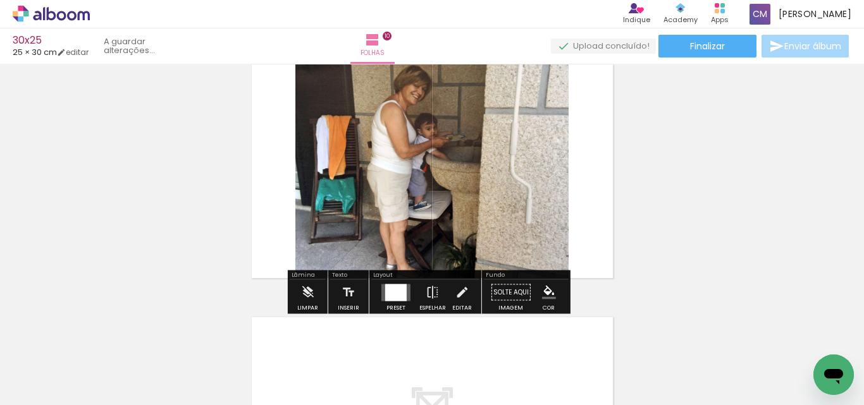
scroll to position [2292, 0]
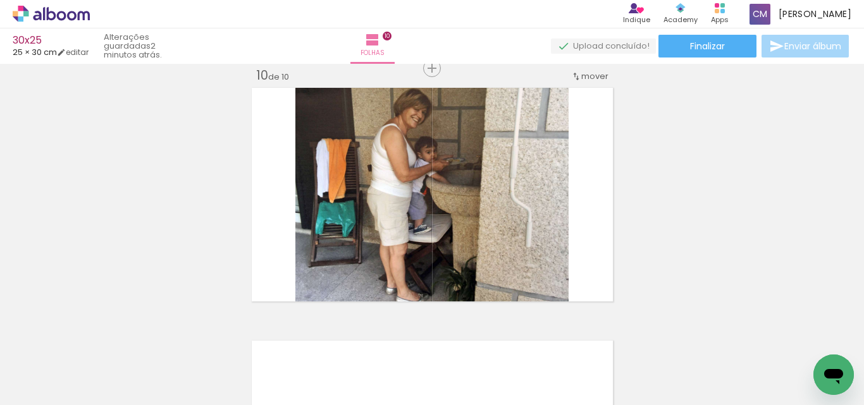
scroll to position [0, 3882]
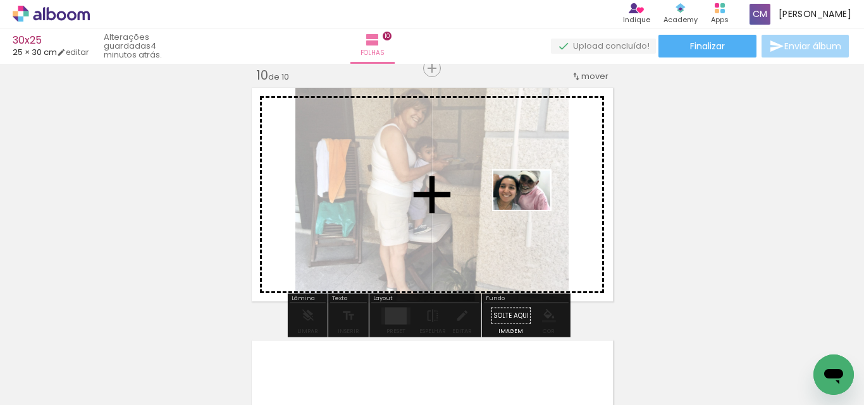
drag, startPoint x: 279, startPoint y: 376, endPoint x: 535, endPoint y: 207, distance: 306.7
click at [535, 207] on quentale-workspace at bounding box center [432, 202] width 864 height 405
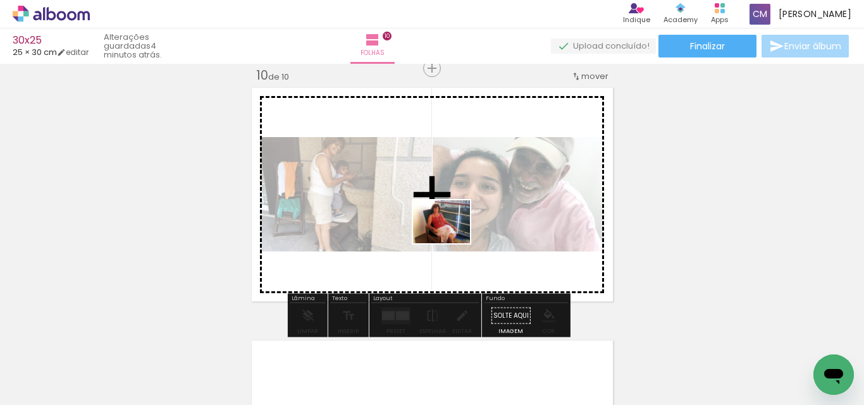
drag, startPoint x: 361, startPoint y: 360, endPoint x: 451, endPoint y: 237, distance: 152.9
click at [451, 237] on quentale-workspace at bounding box center [432, 202] width 864 height 405
